Goal: Information Seeking & Learning: Check status

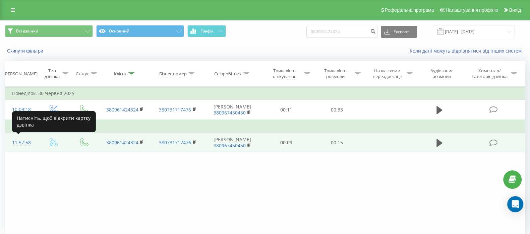
click at [18, 141] on div "11:57:58" at bounding box center [21, 142] width 19 height 13
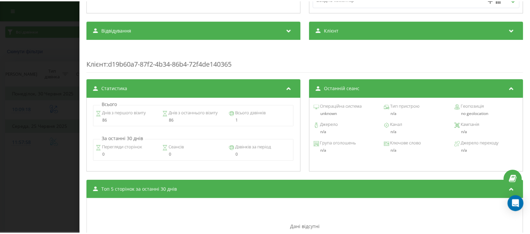
scroll to position [283, 0]
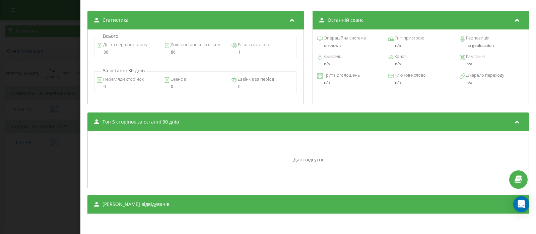
click at [42, 77] on div "Дзвінок : ua12_-1750841878.360259 1 x - 00:16 00:00 00:00 Транскрипція Для AI-а…" at bounding box center [268, 117] width 536 height 234
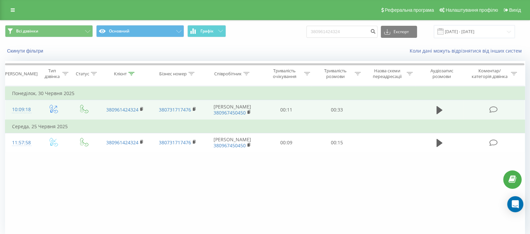
scroll to position [27, 0]
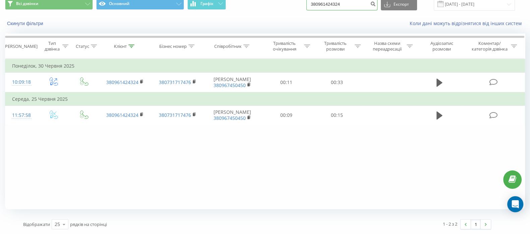
drag, startPoint x: 368, startPoint y: 4, endPoint x: 268, endPoint y: 22, distance: 101.2
click at [268, 22] on div "Всі дзвінки Основний Графік 380961424324 Експорт .csv .xls .xlsx 19.06.2025 - 1…" at bounding box center [264, 12] width 529 height 39
paste input "509043442"
type input "380509043442"
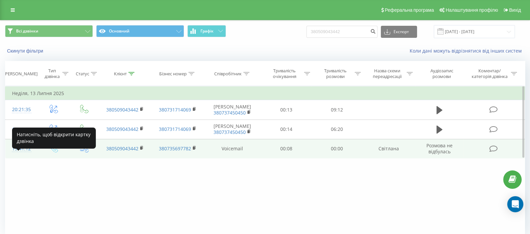
click at [23, 155] on div "19:41:12" at bounding box center [21, 148] width 19 height 13
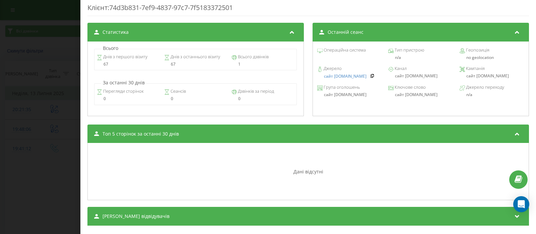
scroll to position [242, 0]
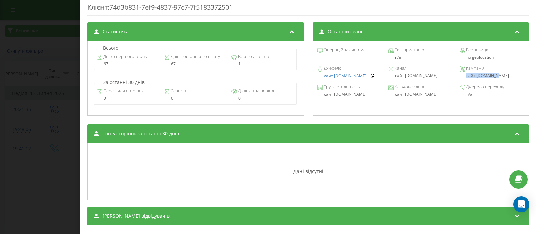
drag, startPoint x: 491, startPoint y: 76, endPoint x: 456, endPoint y: 79, distance: 35.6
click at [456, 79] on div "Джерело сайт [DOMAIN_NAME] Канал сайт [DOMAIN_NAME] Кампанія сайт [DOMAIN_NAME]" at bounding box center [420, 72] width 209 height 19
copy div "сайт [DOMAIN_NAME]"
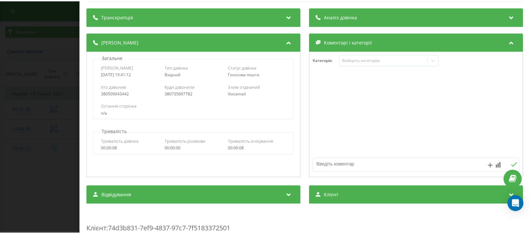
scroll to position [0, 0]
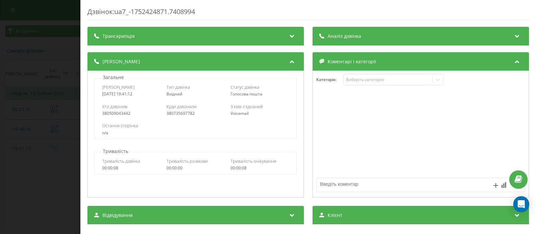
click at [29, 79] on div "Дзвінок : ua7_-1752424871.7408994 Транскрипція Для AI-аналізу майбутніх дзвінкі…" at bounding box center [268, 117] width 536 height 234
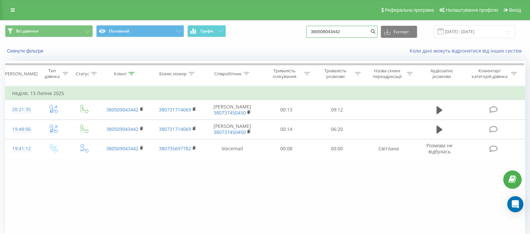
drag, startPoint x: 350, startPoint y: 34, endPoint x: 304, endPoint y: 32, distance: 46.3
click at [304, 32] on div "Всі дзвінки Основний Графік 380509043442 Експорт .csv .xls .xlsx [DATE] - [DATE]" at bounding box center [265, 31] width 520 height 13
paste input "[PHONE_NUMBER]"
click at [318, 32] on input "[PHONE_NUMBER]" at bounding box center [341, 32] width 71 height 12
type input "380955443596"
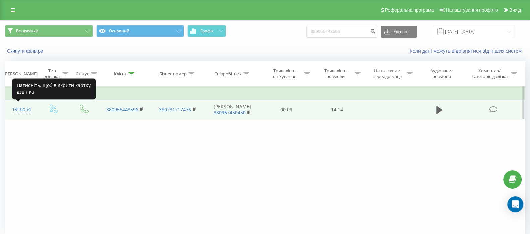
click at [26, 111] on div "19:32:54" at bounding box center [21, 109] width 19 height 13
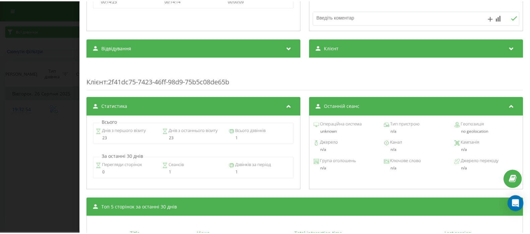
scroll to position [283, 0]
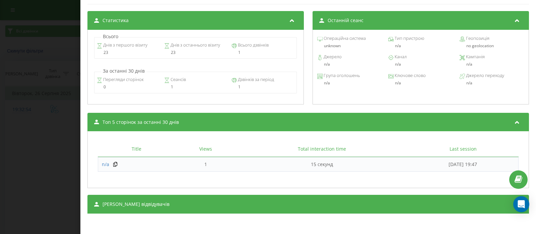
click at [55, 74] on div "Дзвінок : ua13_-1756225974.2646143 1 x - 00:01 00:00 00:00 Транскрипція 00:00 А…" at bounding box center [268, 117] width 536 height 234
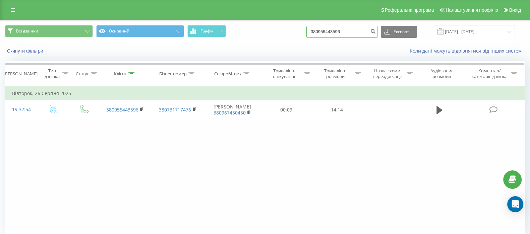
drag, startPoint x: 353, startPoint y: 30, endPoint x: 303, endPoint y: 31, distance: 50.9
click at [303, 31] on div "Всі дзвінки Основний Графік 380955443596 Експорт .csv .xls .xlsx 19.06.2025 - 1…" at bounding box center [265, 31] width 520 height 13
paste input "+380674017618"
click at [319, 30] on input "+380674017618" at bounding box center [341, 32] width 71 height 12
type input "380674017618"
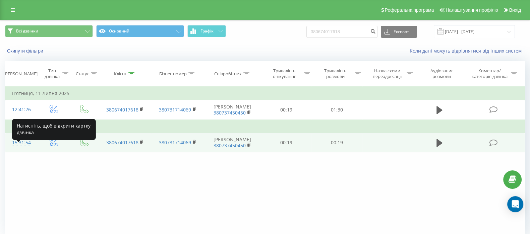
click at [16, 149] on div "15:31:54" at bounding box center [21, 142] width 19 height 13
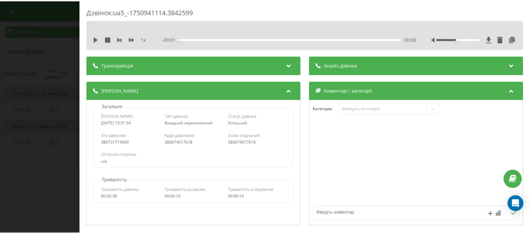
scroll to position [283, 0]
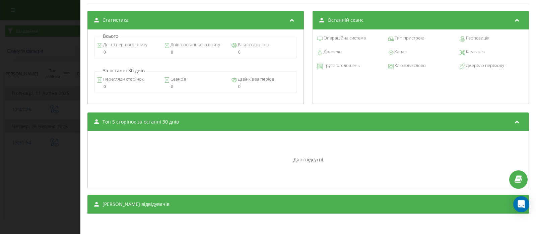
click at [54, 55] on div "Дзвінок : ua5_-1750941114.3842599 1 x - 00:20 00:00 00:00 Транскрипція Для AI-а…" at bounding box center [268, 117] width 536 height 234
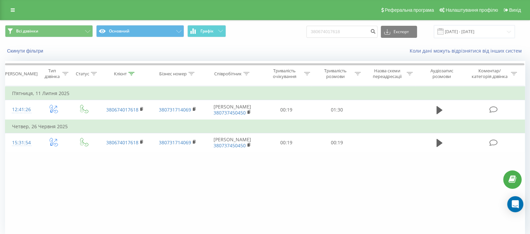
click at [27, 186] on div "Фільтрувати за умовою Дорівнює Введіть значення Скасувати OK Фільтрувати за умо…" at bounding box center [265, 161] width 520 height 151
